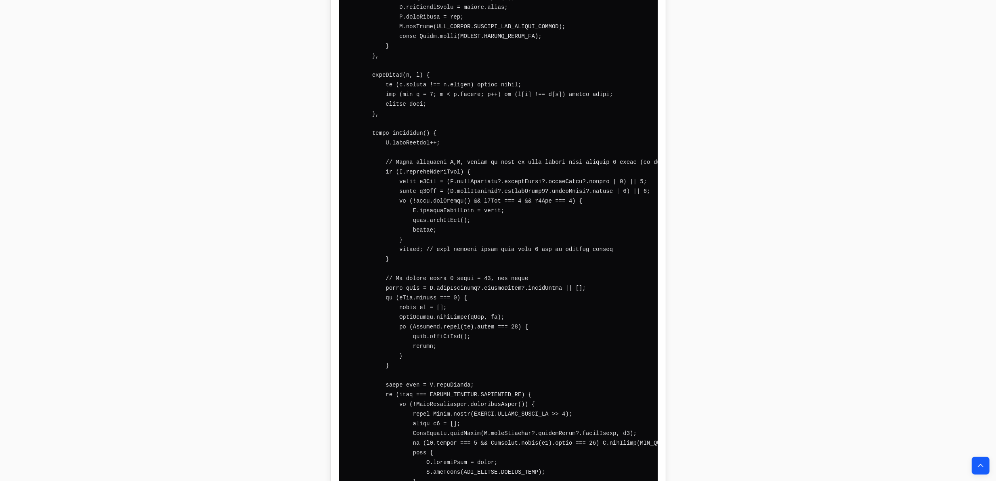
scroll to position [41887, 0]
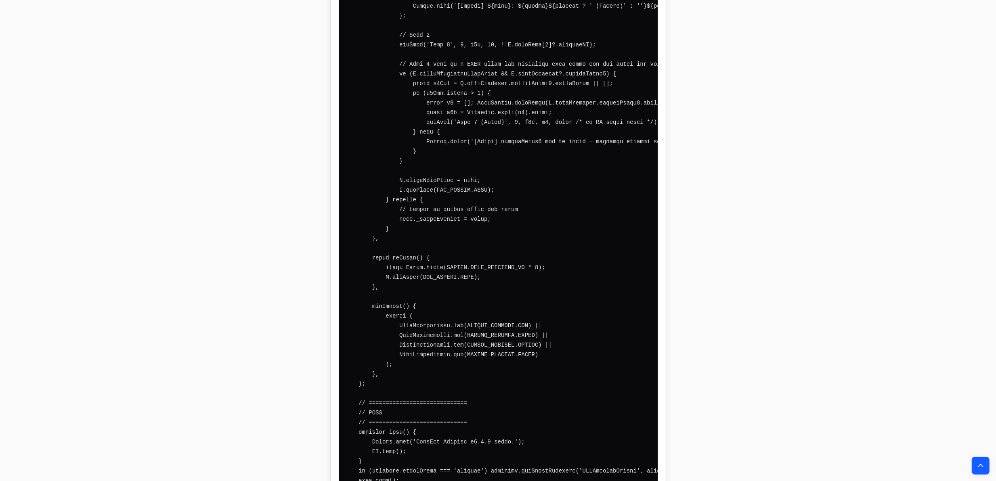
drag, startPoint x: 316, startPoint y: 48, endPoint x: 300, endPoint y: 354, distance: 306.1
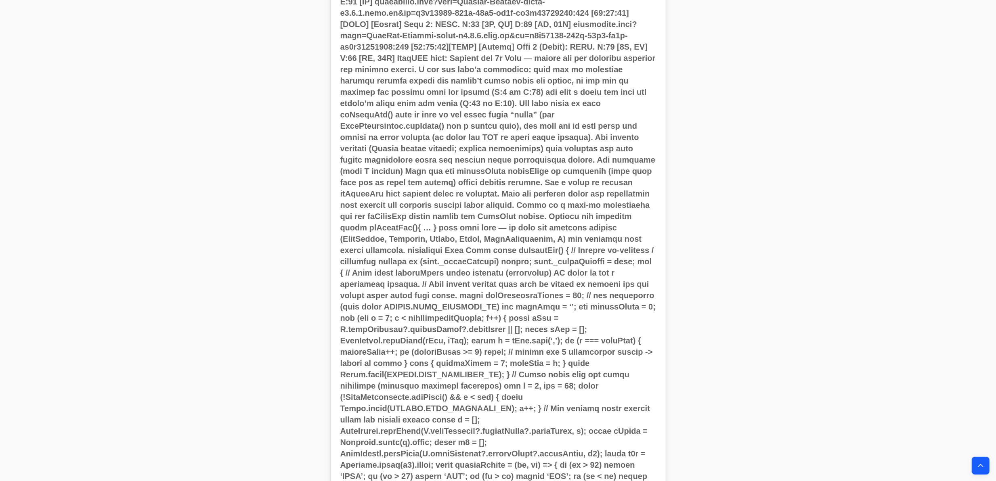
scroll to position [0, 0]
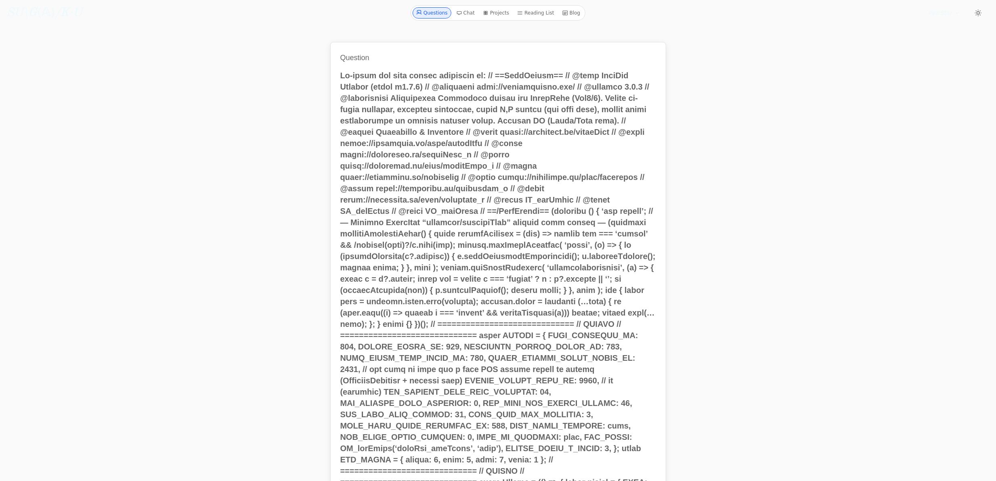
drag, startPoint x: 293, startPoint y: 334, endPoint x: 310, endPoint y: -5, distance: 339.6
click at [56, 16] on icon "/K·U" at bounding box center [68, 13] width 27 height 12
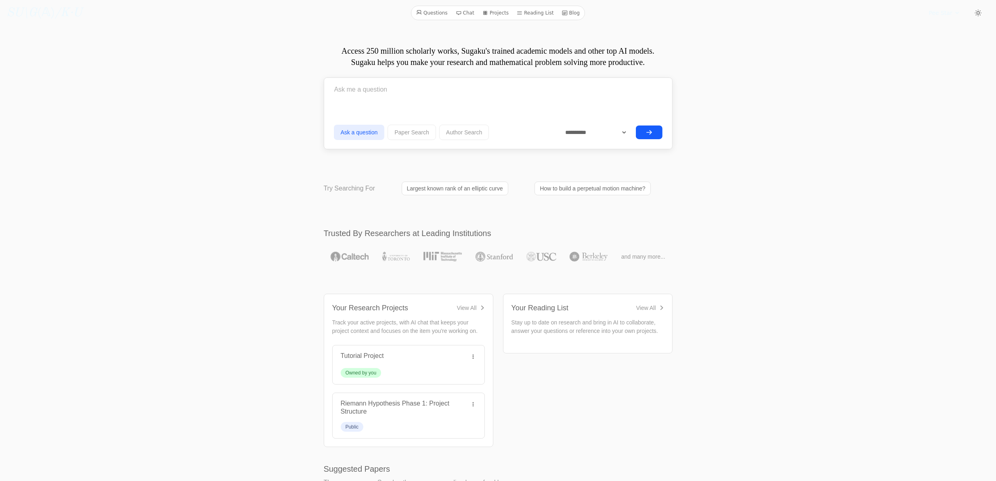
click at [643, 126] on button "submit" at bounding box center [649, 133] width 27 height 14
click at [643, 128] on button "submit" at bounding box center [649, 133] width 27 height 14
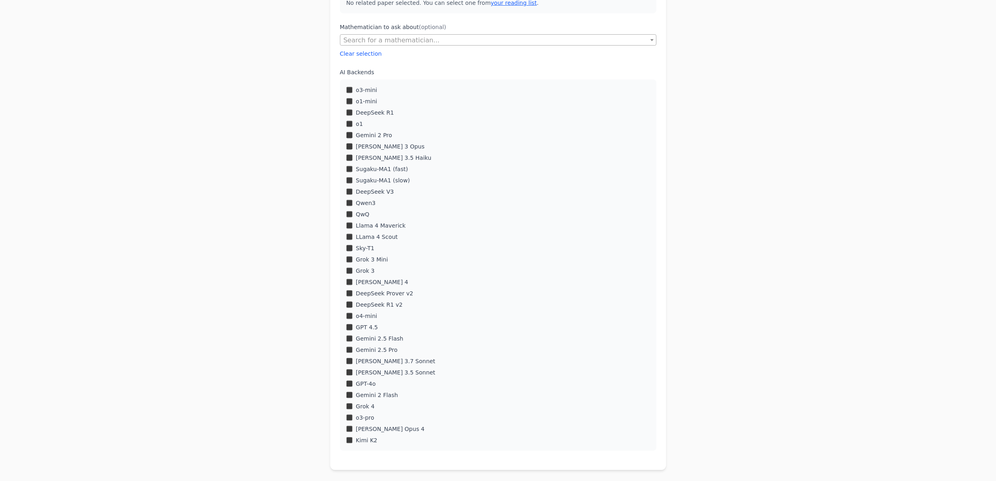
scroll to position [215, 0]
